Goal: Transaction & Acquisition: Purchase product/service

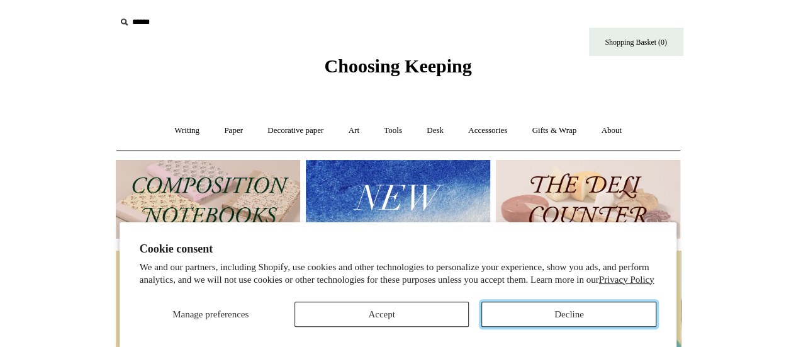
click at [519, 308] on button "Decline" at bounding box center [568, 313] width 175 height 25
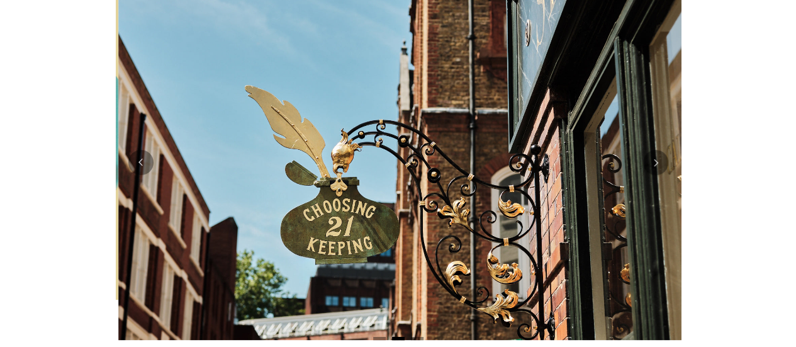
scroll to position [0, 565]
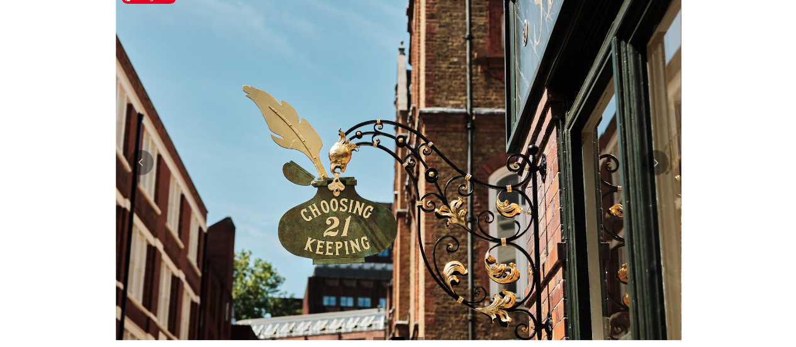
click at [657, 176] on img at bounding box center [398, 162] width 565 height 355
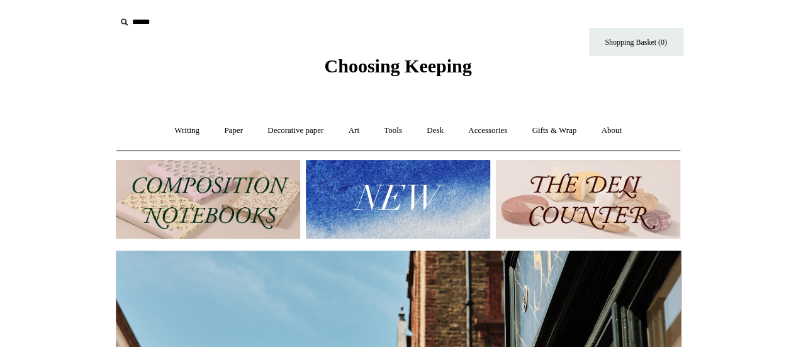
click at [121, 21] on icon at bounding box center [124, 22] width 14 height 14
click at [125, 21] on icon at bounding box center [124, 22] width 14 height 14
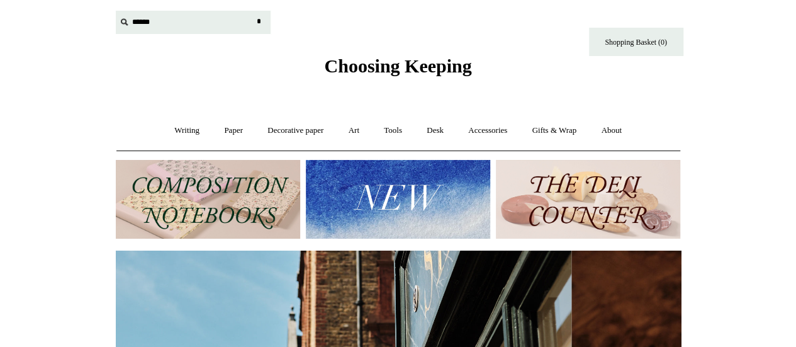
click at [147, 25] on input "text" at bounding box center [193, 22] width 155 height 23
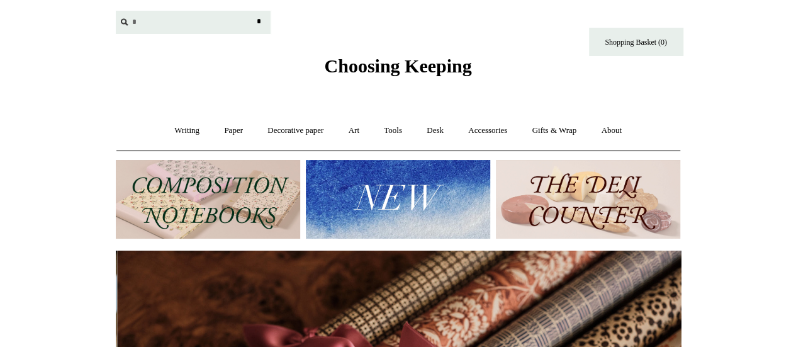
scroll to position [0, 1130]
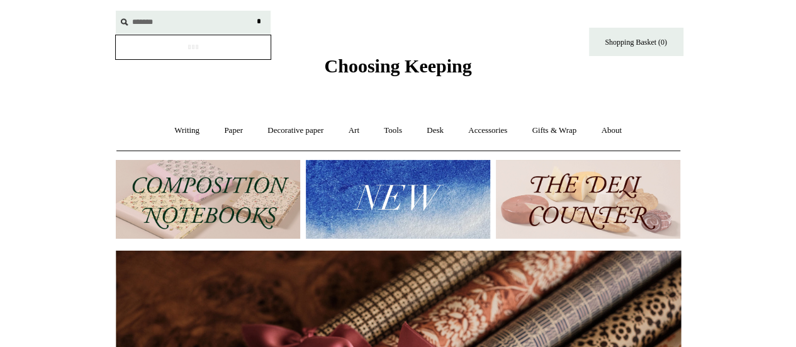
type input "*******"
click at [253, 11] on input "*" at bounding box center [259, 22] width 13 height 22
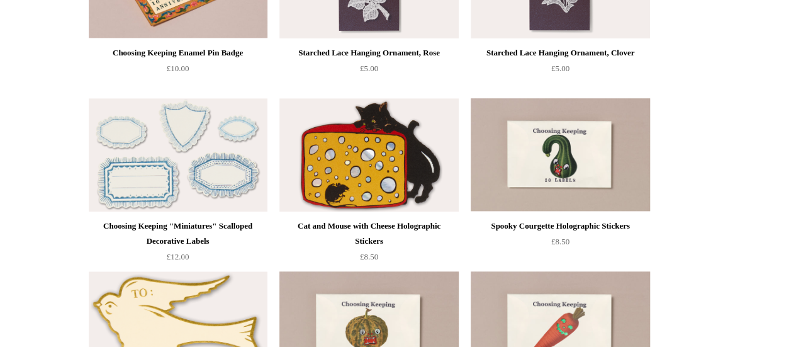
scroll to position [2764, 0]
